Goal: Information Seeking & Learning: Learn about a topic

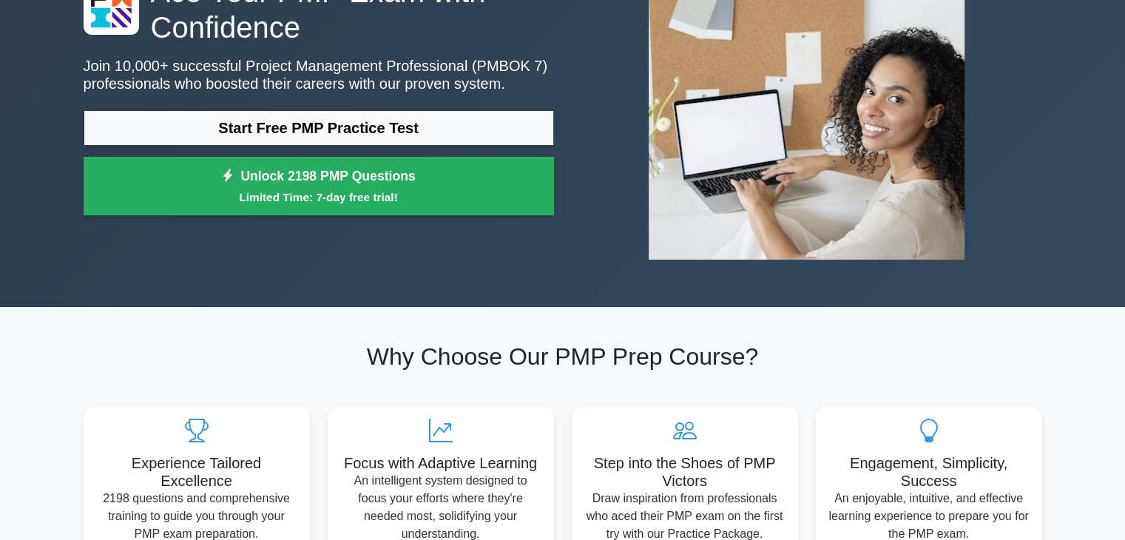
scroll to position [148, 0]
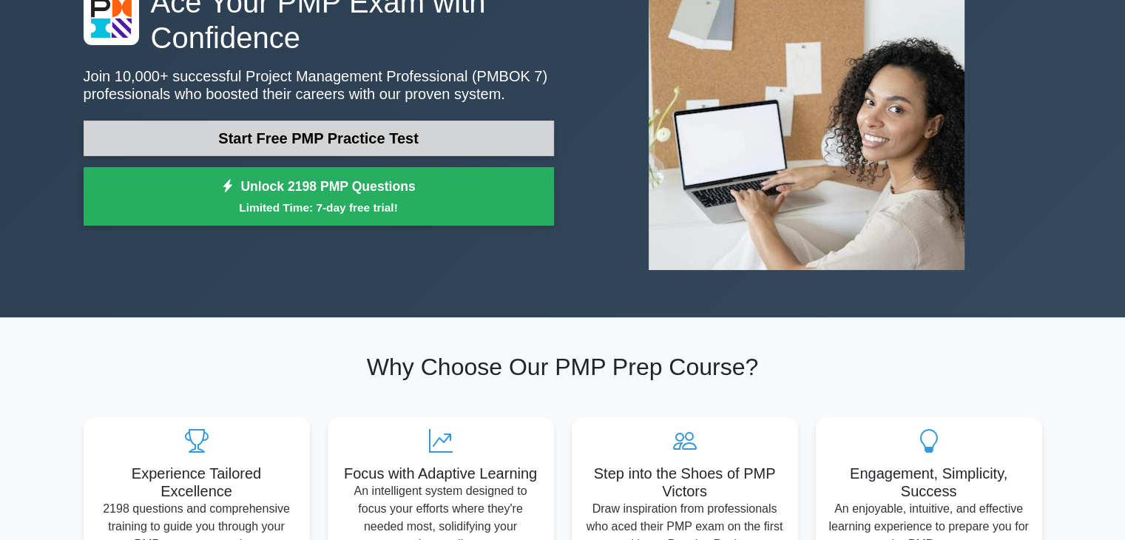
click at [337, 138] on link "Start Free PMP Practice Test" at bounding box center [319, 138] width 470 height 35
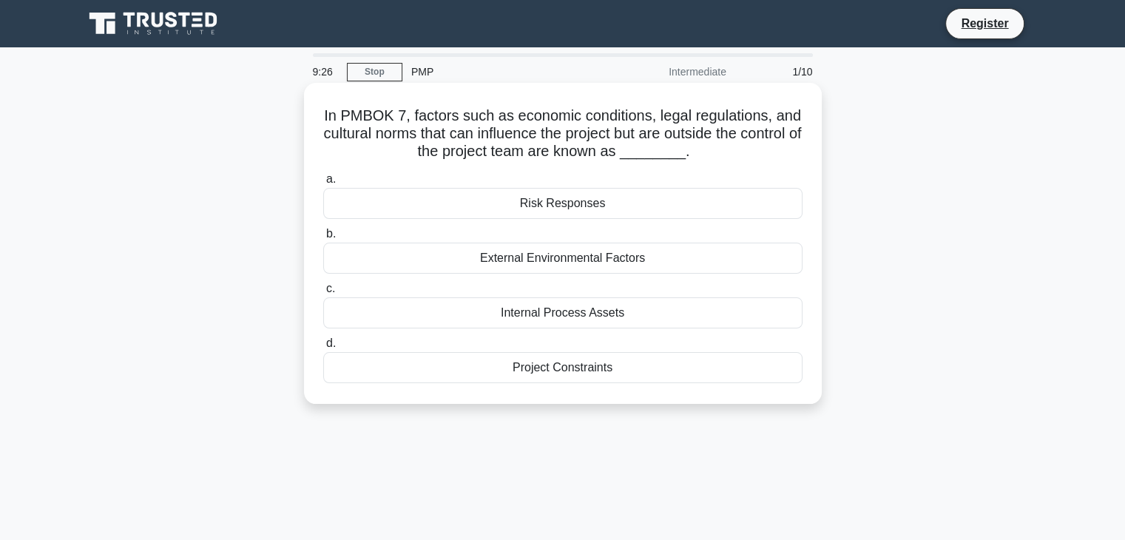
click at [482, 258] on div "External Environmental Factors" at bounding box center [562, 258] width 479 height 31
click at [323, 239] on input "b. External Environmental Factors" at bounding box center [323, 234] width 0 height 10
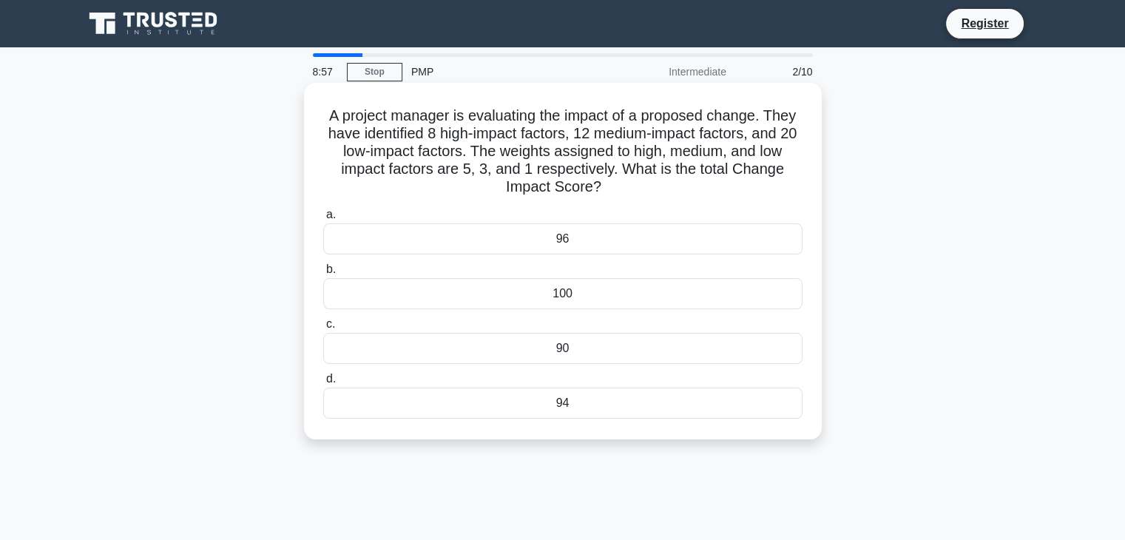
click at [535, 245] on div "96" at bounding box center [562, 238] width 479 height 31
click at [323, 220] on input "a. 96" at bounding box center [323, 215] width 0 height 10
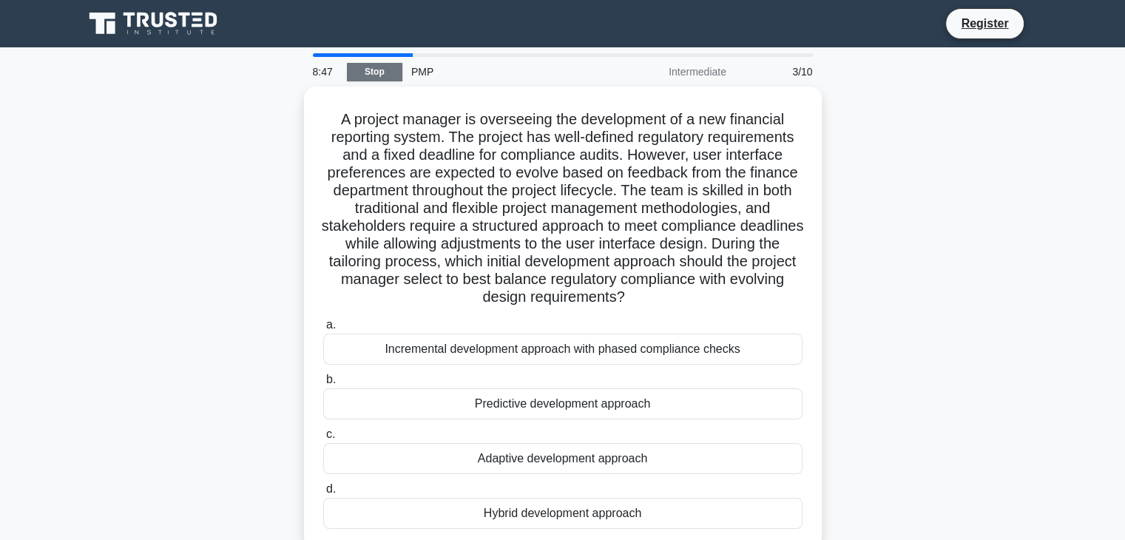
click at [385, 63] on link "Stop" at bounding box center [374, 72] width 55 height 18
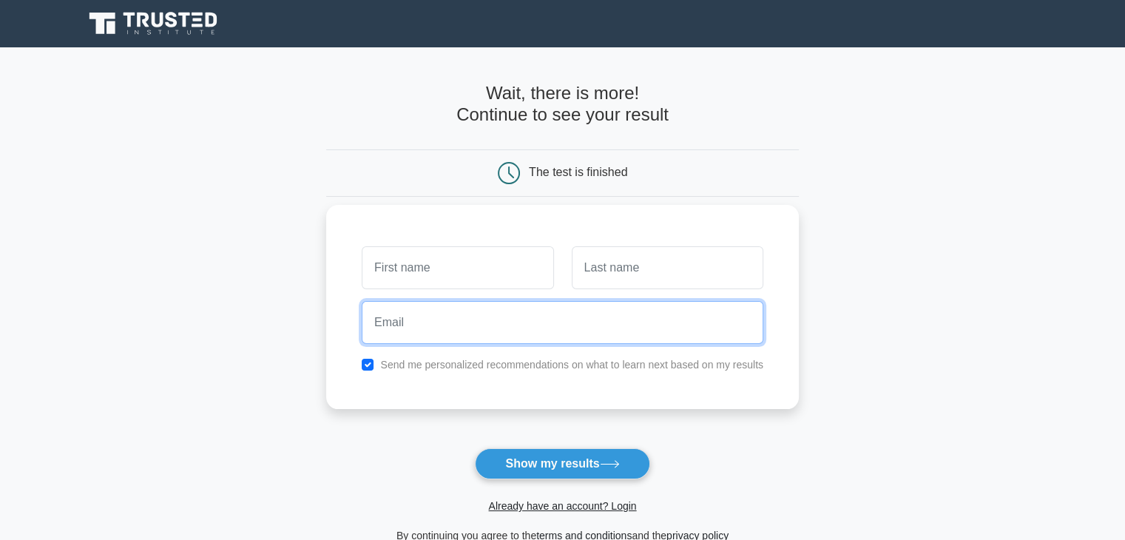
click at [456, 303] on input "email" at bounding box center [563, 322] width 402 height 43
type input "graceupongrace844@gmail.com"
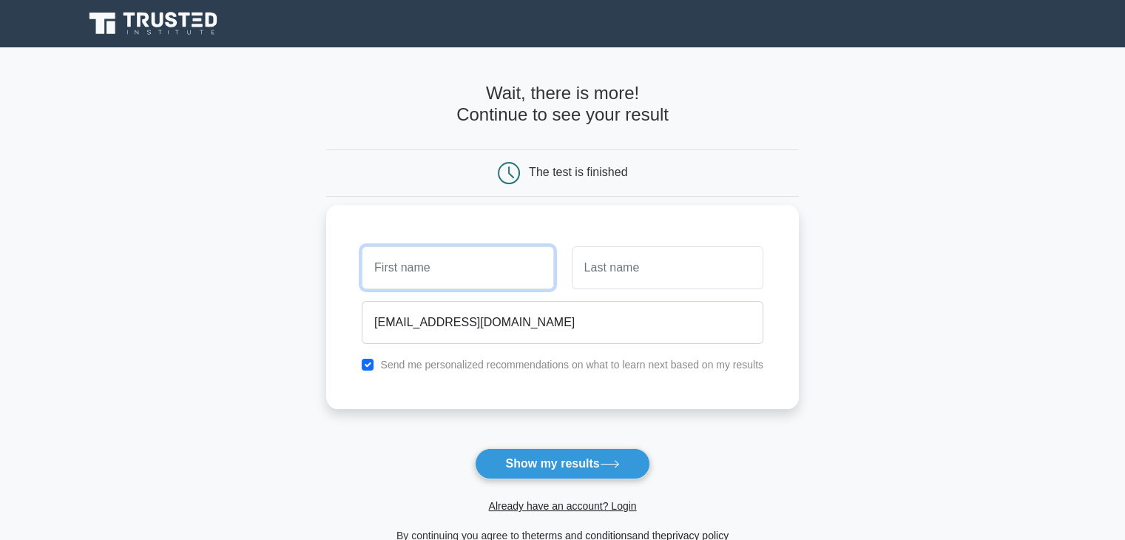
click at [457, 274] on input "text" at bounding box center [458, 267] width 192 height 43
type input "d"
click at [631, 279] on input "text" at bounding box center [668, 267] width 192 height 43
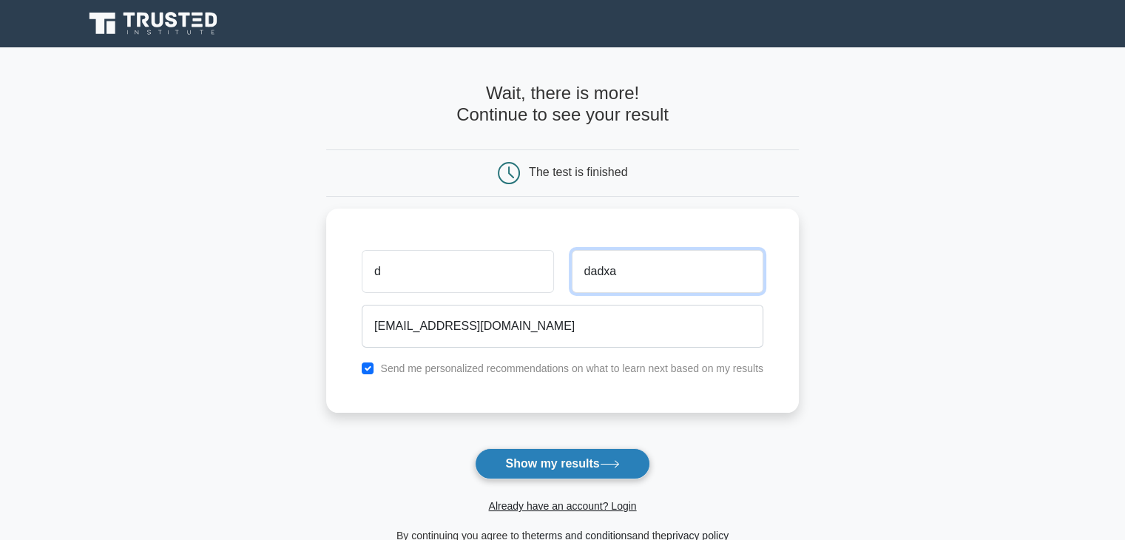
type input "dadxa"
click at [587, 462] on button "Show my results" at bounding box center [562, 463] width 175 height 31
